Goal: Task Accomplishment & Management: Manage account settings

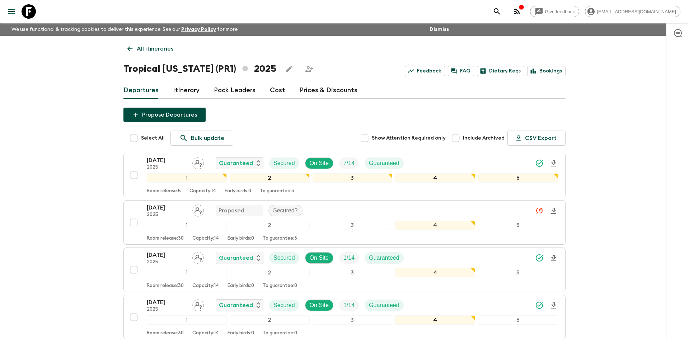
click at [161, 52] on p "All itineraries" at bounding box center [155, 48] width 37 height 9
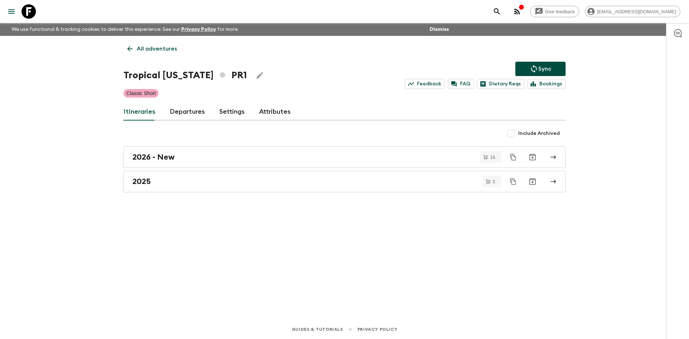
click at [161, 52] on p "All adventures" at bounding box center [157, 48] width 40 height 9
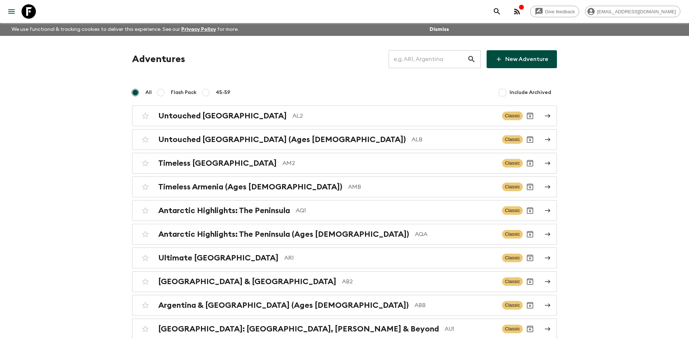
click at [419, 57] on input "text" at bounding box center [427, 59] width 79 height 20
type input "pe1"
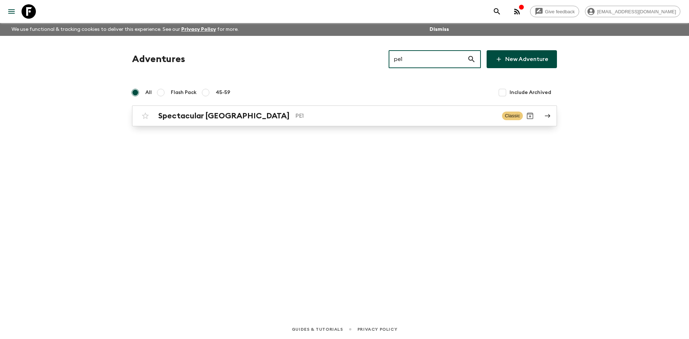
click at [295, 112] on p "PE1" at bounding box center [395, 116] width 201 height 9
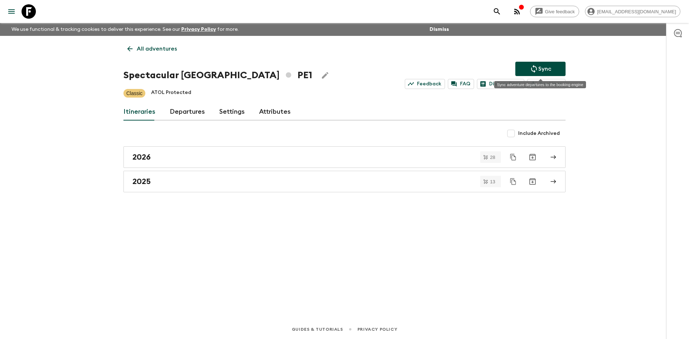
click at [532, 68] on icon "Sync adventure departures to the booking engine" at bounding box center [533, 69] width 9 height 9
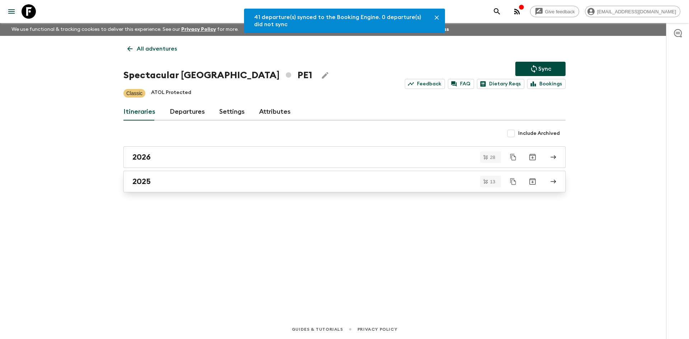
click at [172, 185] on div "2025" at bounding box center [337, 181] width 410 height 9
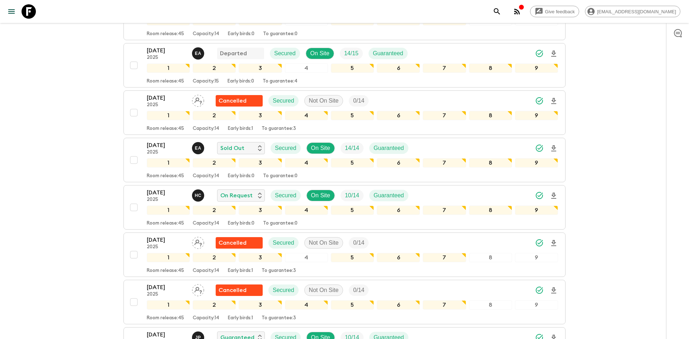
scroll to position [211, 0]
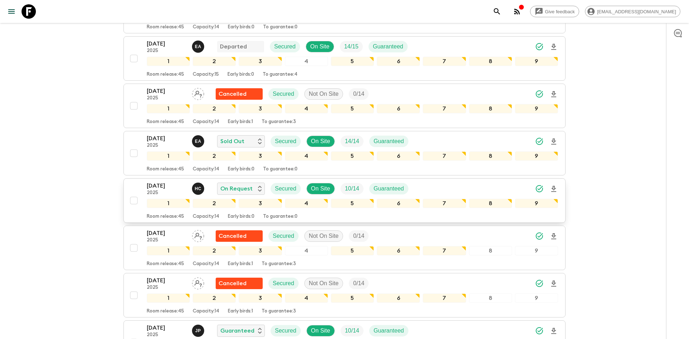
click at [457, 188] on div "[DATE] 2025 H C On Request Secured On Site 10 / 14 Guaranteed" at bounding box center [352, 188] width 411 height 14
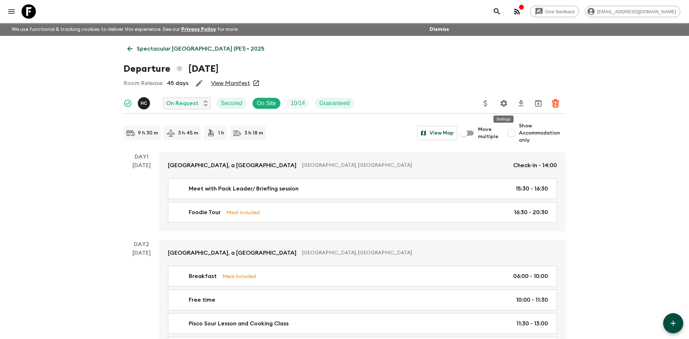
click at [502, 106] on icon "Settings" at bounding box center [503, 103] width 9 height 9
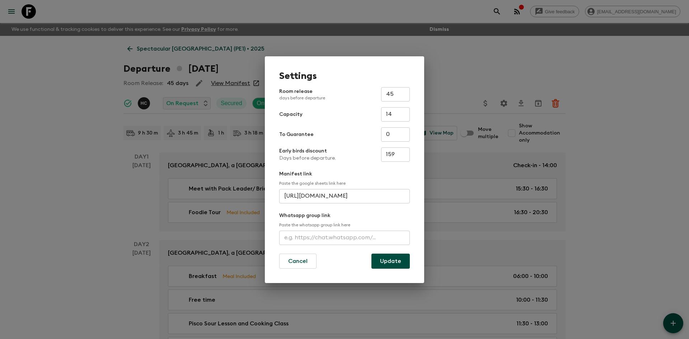
click at [327, 239] on input "text" at bounding box center [344, 238] width 131 height 14
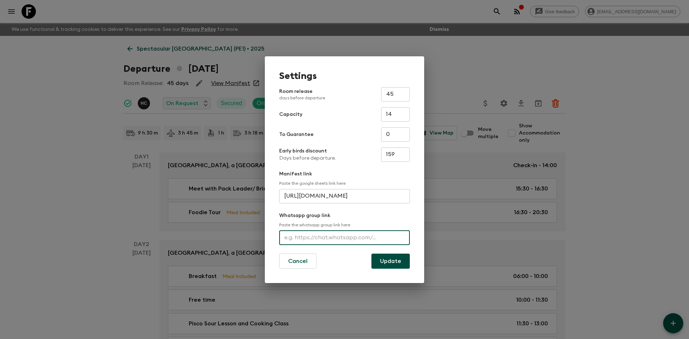
paste input "AQ1_[DATE]"
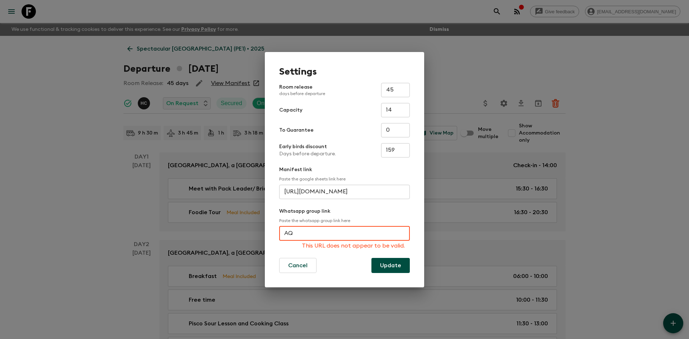
type input "A"
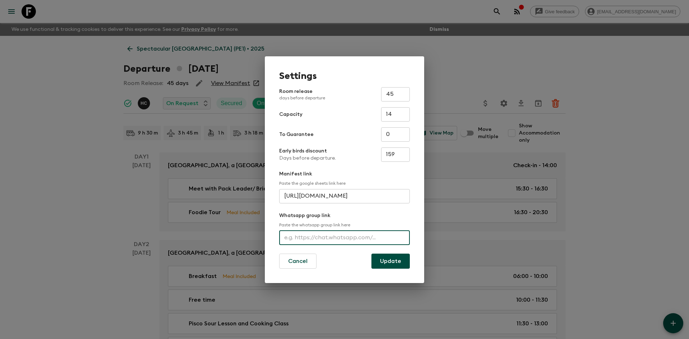
paste input "[URL][DOMAIN_NAME]"
type input "[URL][DOMAIN_NAME]"
click at [390, 256] on button "Update" at bounding box center [390, 261] width 38 height 15
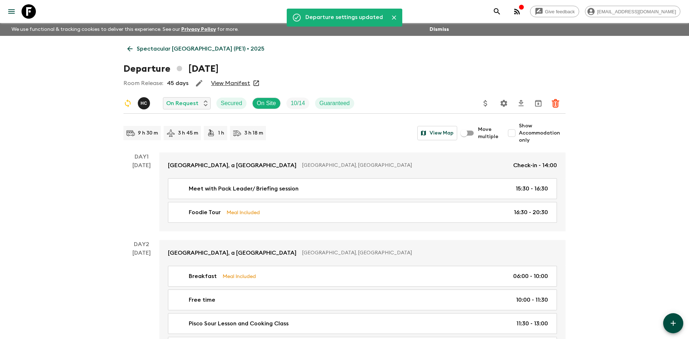
click at [186, 46] on p "Spectacular [GEOGRAPHIC_DATA] (PE1) • 2025" at bounding box center [201, 48] width 128 height 9
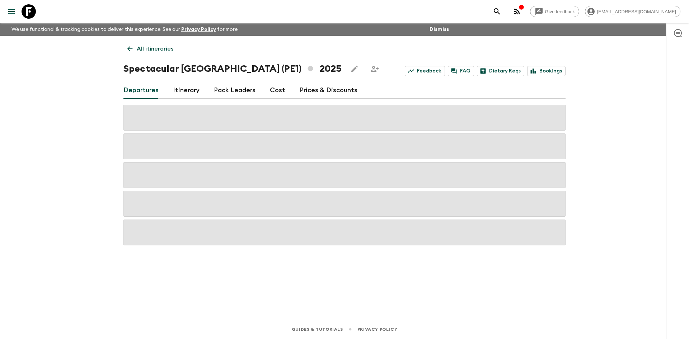
click at [164, 47] on p "All itineraries" at bounding box center [155, 48] width 37 height 9
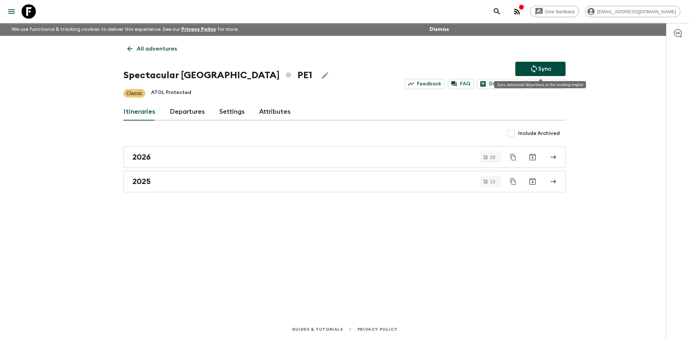
click at [543, 70] on p "Sync" at bounding box center [544, 69] width 13 height 9
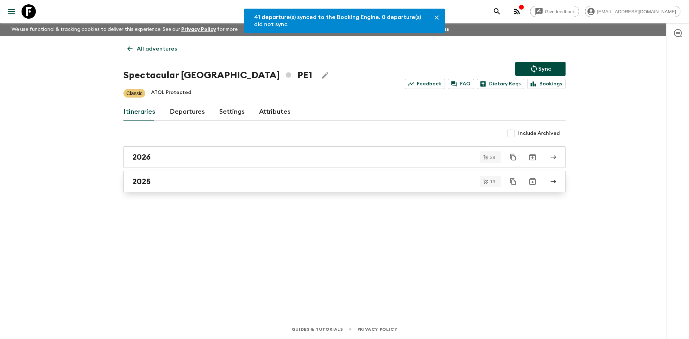
click at [176, 184] on div "2025" at bounding box center [337, 181] width 410 height 9
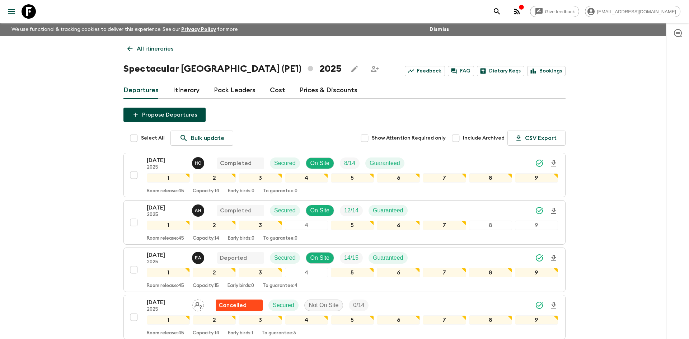
click at [138, 50] on p "All itineraries" at bounding box center [155, 48] width 37 height 9
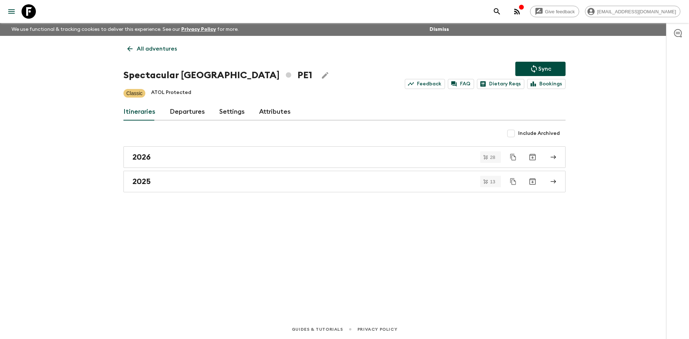
click at [138, 50] on p "All adventures" at bounding box center [157, 48] width 40 height 9
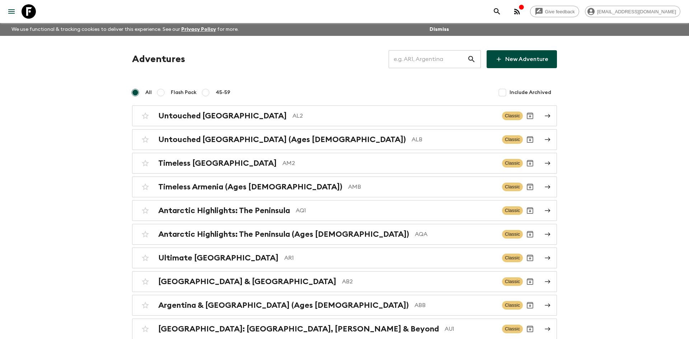
click at [404, 62] on input "text" at bounding box center [427, 59] width 79 height 20
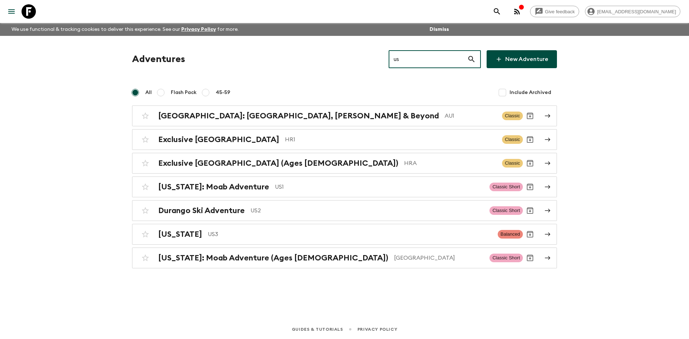
type input "us1"
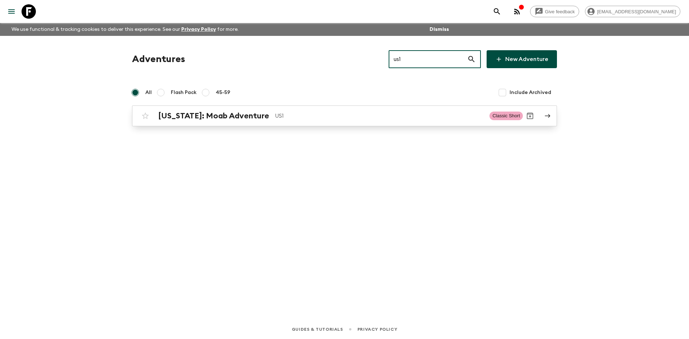
click at [289, 112] on p "US1" at bounding box center [379, 116] width 209 height 9
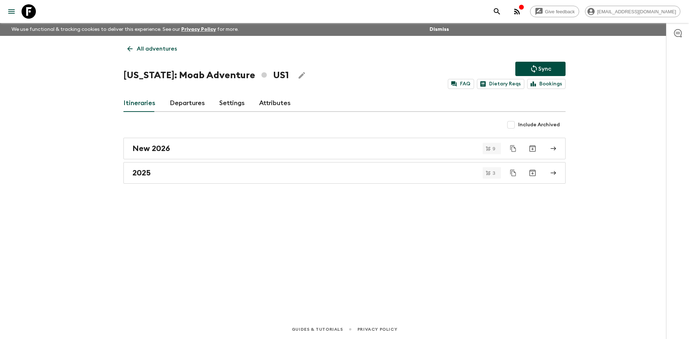
click at [544, 65] on p "Sync" at bounding box center [544, 69] width 13 height 9
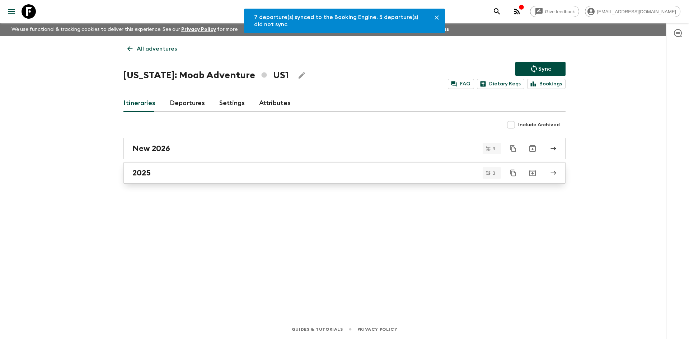
click at [166, 170] on div "2025" at bounding box center [337, 172] width 410 height 9
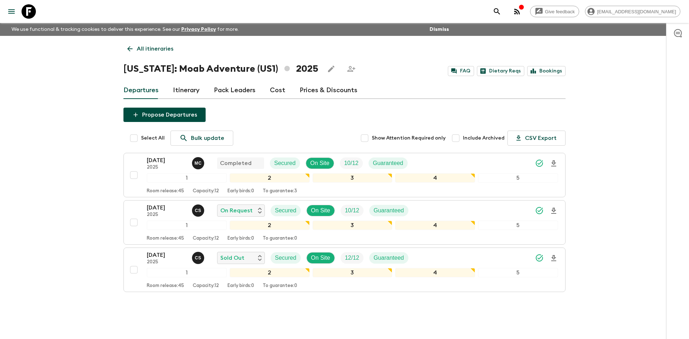
scroll to position [18, 0]
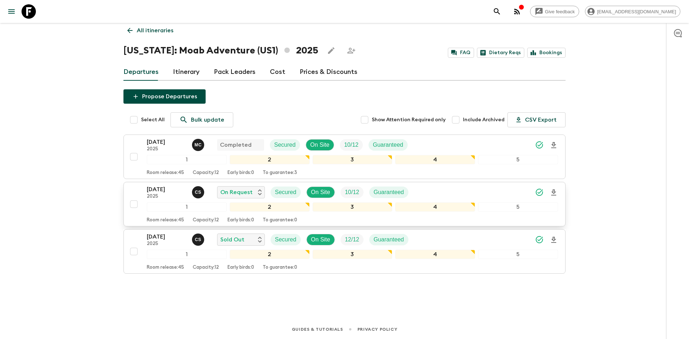
click at [445, 190] on div "[DATE] 2025 C S On Request Secured On Site 10 / 12 Guaranteed" at bounding box center [352, 192] width 411 height 14
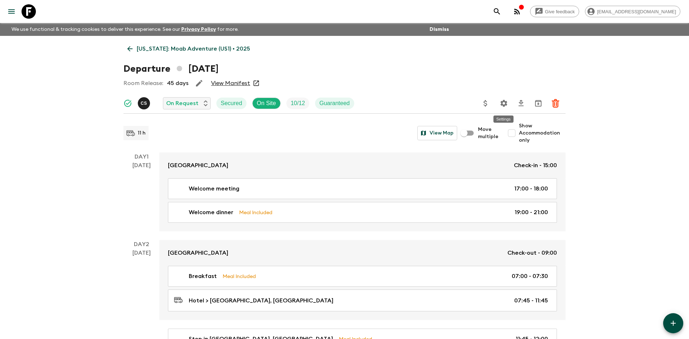
click at [503, 108] on button "Settings" at bounding box center [503, 103] width 14 height 14
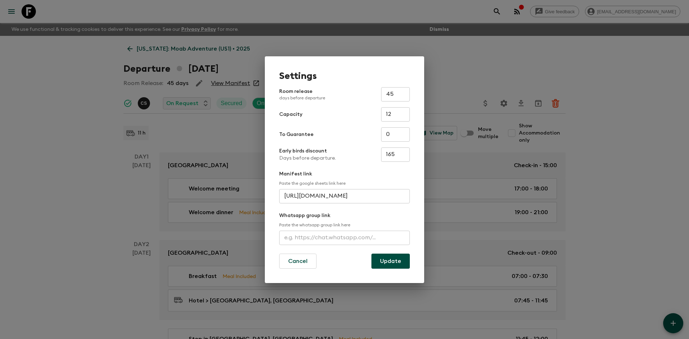
click at [336, 236] on input "text" at bounding box center [344, 238] width 131 height 14
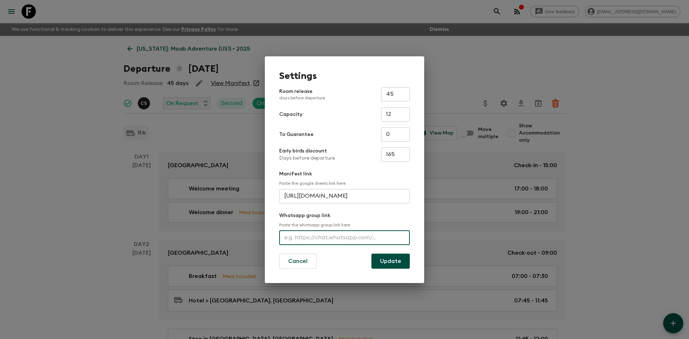
paste input "[URL][DOMAIN_NAME]"
type input "[URL][DOMAIN_NAME]"
click at [392, 259] on button "Update" at bounding box center [390, 261] width 38 height 15
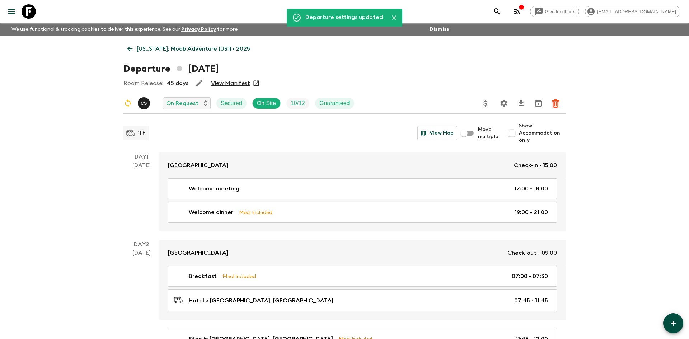
click at [185, 50] on p "[US_STATE]: Moab Adventure (US1) • 2025" at bounding box center [193, 48] width 113 height 9
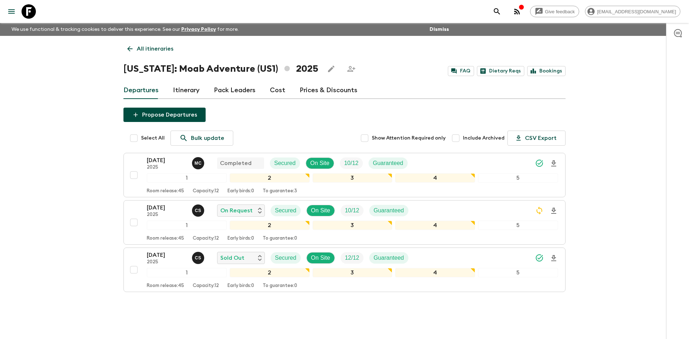
click at [170, 50] on p "All itineraries" at bounding box center [155, 48] width 37 height 9
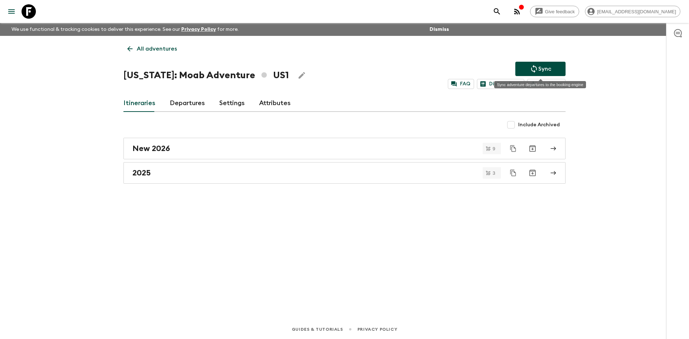
click at [552, 67] on button "Sync" at bounding box center [540, 69] width 50 height 14
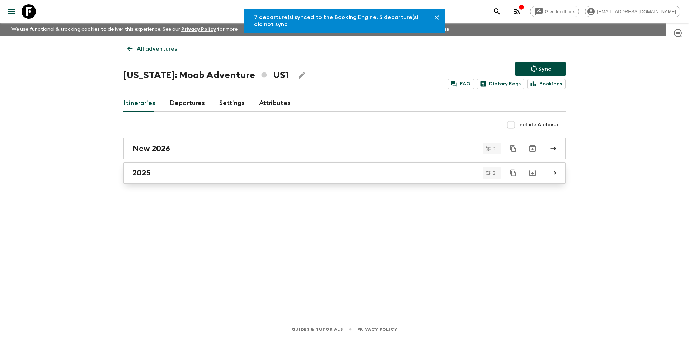
click at [237, 173] on div "2025" at bounding box center [337, 172] width 410 height 9
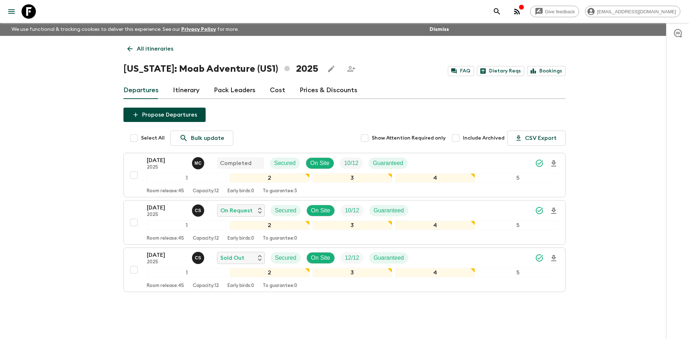
click at [164, 46] on p "All itineraries" at bounding box center [155, 48] width 37 height 9
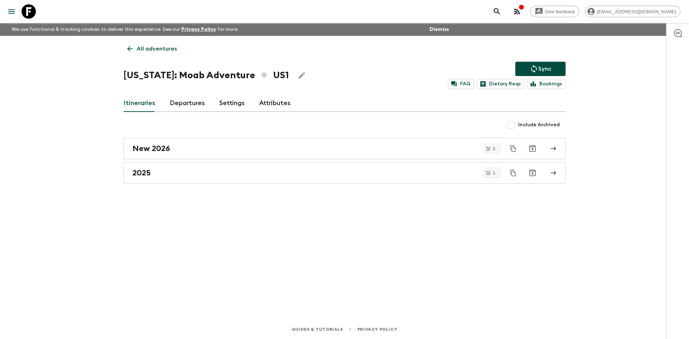
click at [164, 46] on p "All adventures" at bounding box center [157, 48] width 40 height 9
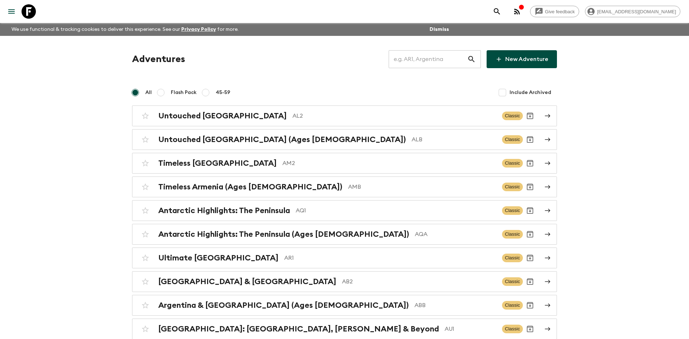
click at [411, 60] on input "text" at bounding box center [427, 59] width 79 height 20
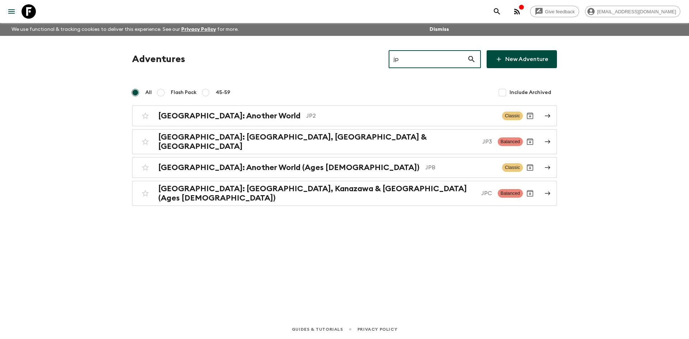
type input "jp2"
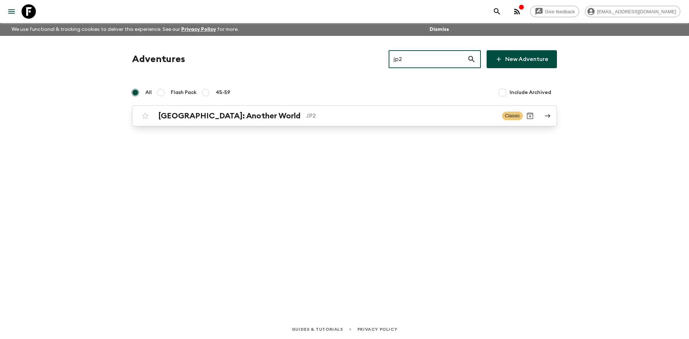
click at [324, 112] on p "JP2" at bounding box center [401, 116] width 190 height 9
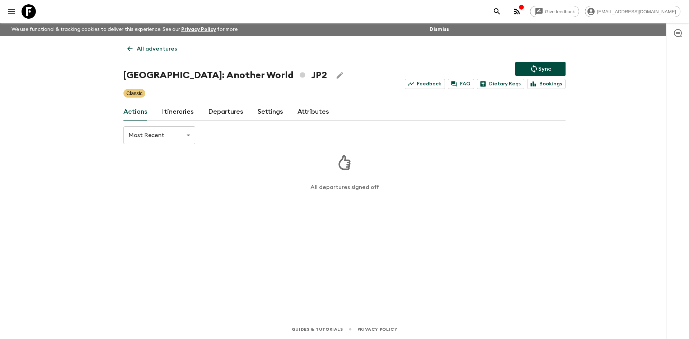
click at [221, 110] on link "Departures" at bounding box center [225, 111] width 35 height 17
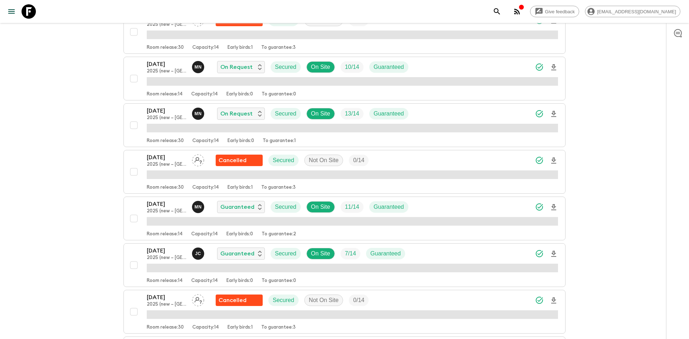
scroll to position [304, 0]
click at [417, 254] on div "[DATE] 2025 (new – Nara) [PERSON_NAME] Guaranteed Secured On Site 7 / 14 Guaran…" at bounding box center [352, 253] width 411 height 14
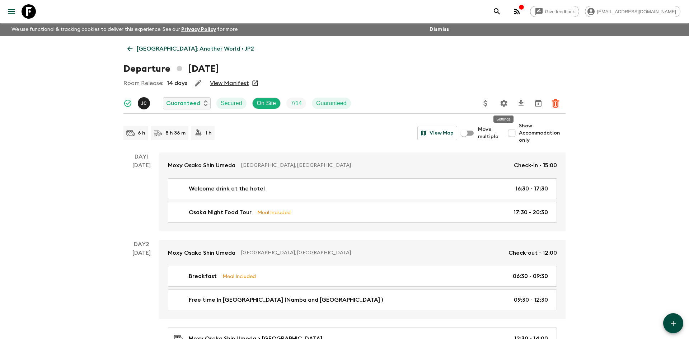
click at [502, 106] on icon "Settings" at bounding box center [503, 103] width 7 height 7
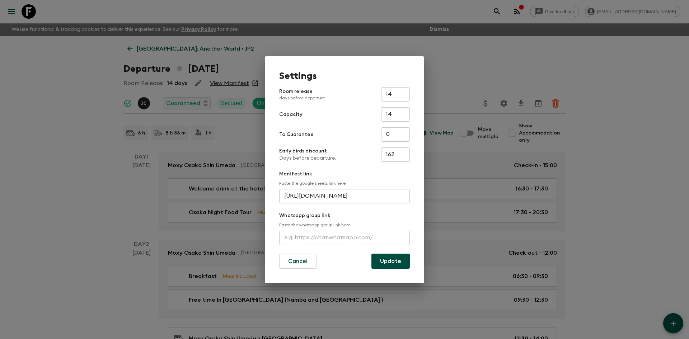
click at [303, 239] on input "text" at bounding box center [344, 238] width 131 height 14
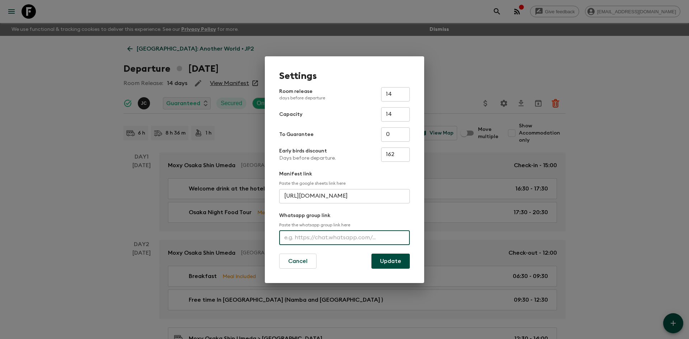
paste input "[URL][DOMAIN_NAME]"
type input "[URL][DOMAIN_NAME]"
click at [400, 263] on button "Update" at bounding box center [390, 261] width 38 height 15
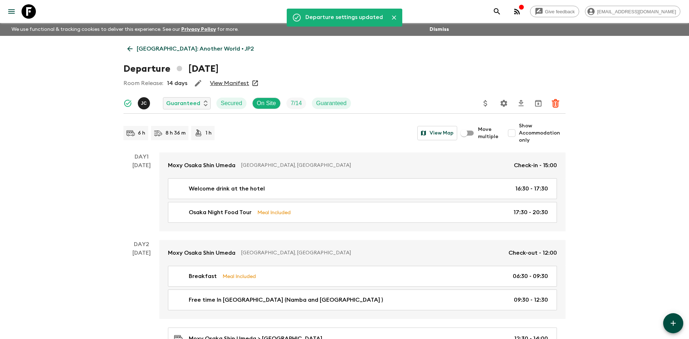
click at [187, 47] on p "[GEOGRAPHIC_DATA]: Another World • JP2" at bounding box center [195, 48] width 117 height 9
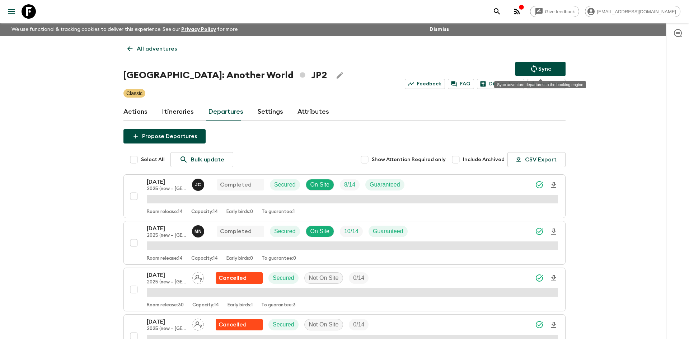
click at [522, 69] on button "Sync" at bounding box center [540, 69] width 50 height 14
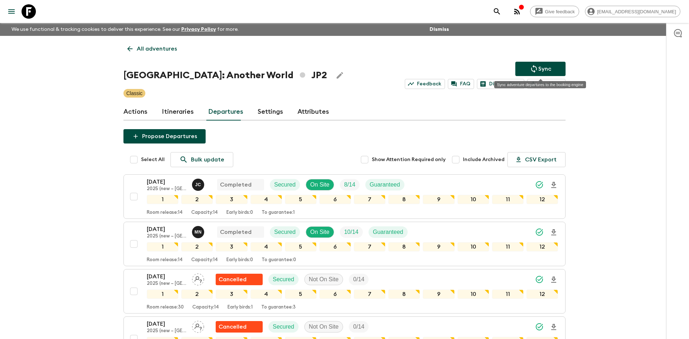
click at [542, 68] on p "Sync" at bounding box center [544, 69] width 13 height 9
click at [541, 70] on p "Sync" at bounding box center [544, 69] width 13 height 9
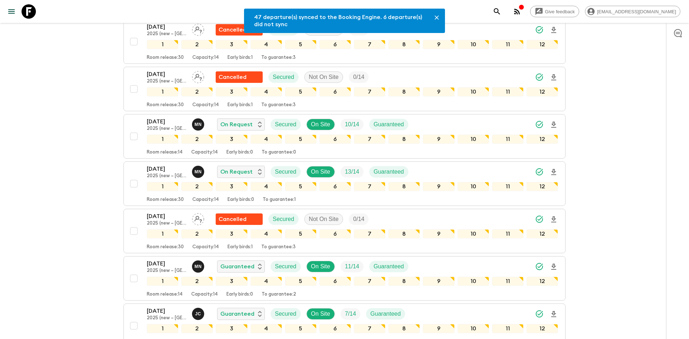
scroll to position [300, 0]
